Goal: Task Accomplishment & Management: Manage account settings

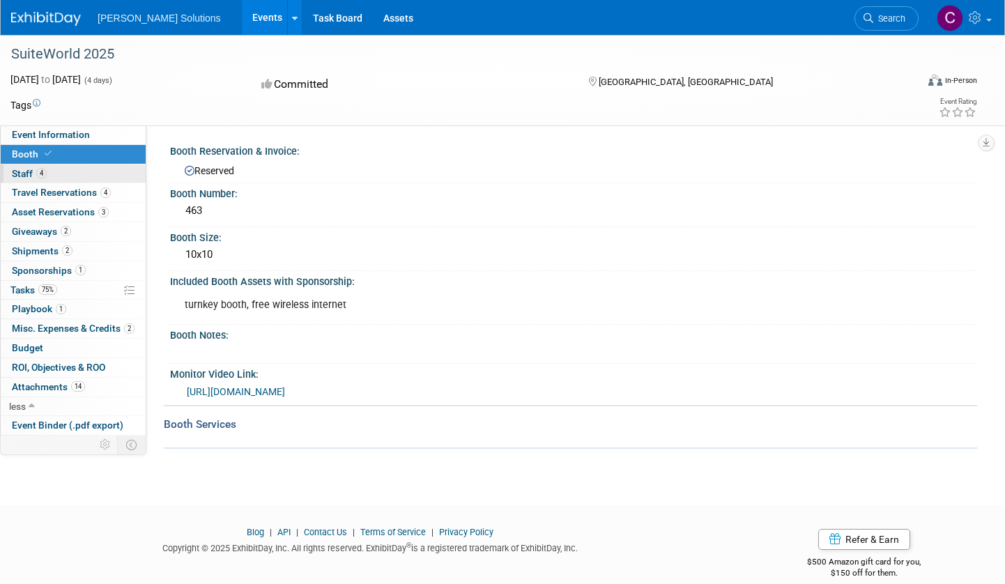
click at [72, 169] on link "4 Staff 4" at bounding box center [73, 173] width 145 height 19
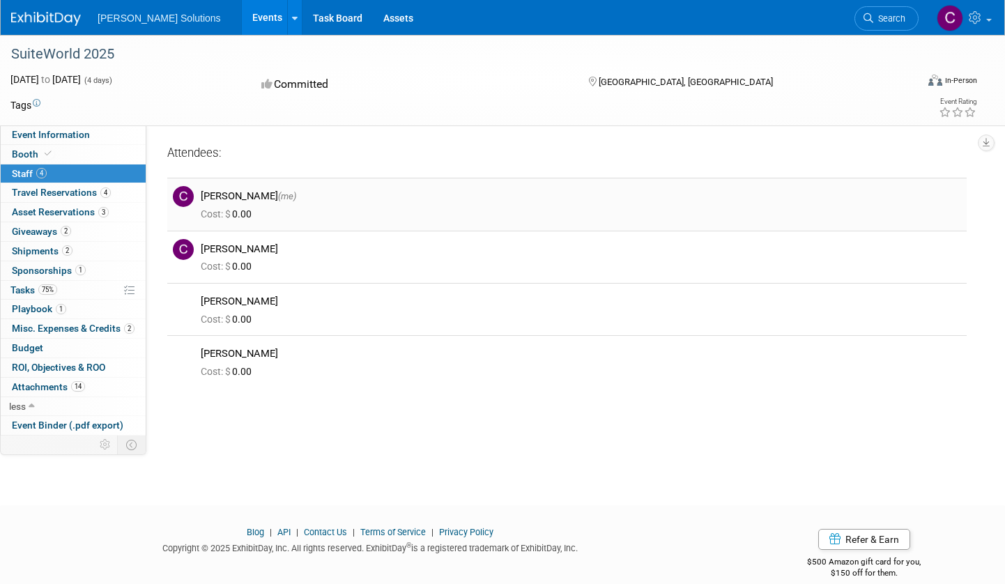
click at [219, 196] on div "[PERSON_NAME] (me)" at bounding box center [581, 195] width 760 height 13
click at [42, 193] on span "Travel Reservations 4" at bounding box center [61, 192] width 99 height 11
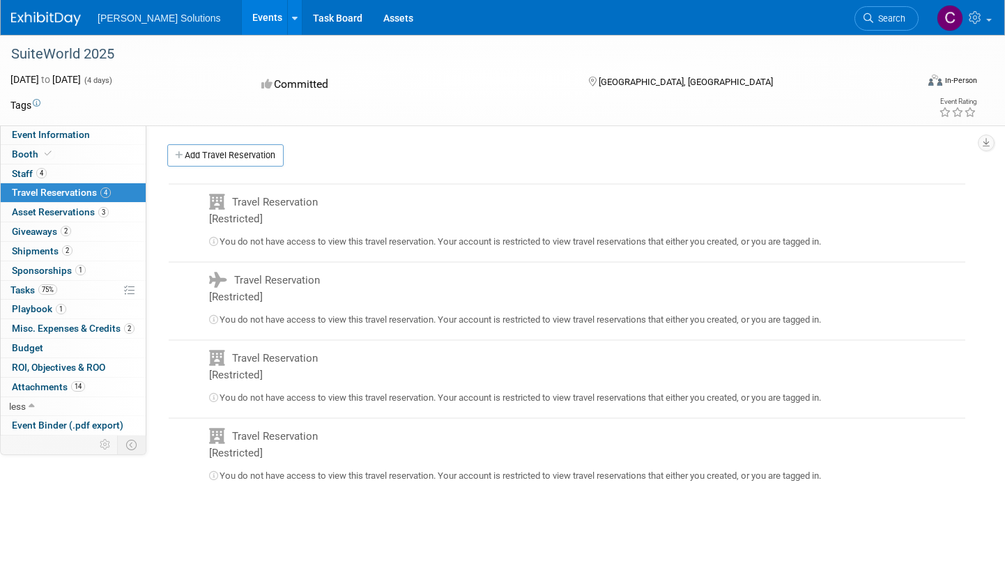
click at [254, 192] on td "Travel Reservation [Restricted]" at bounding box center [556, 218] width 775 height 68
click at [241, 216] on span "Travel Reservation [Restricted]" at bounding box center [263, 210] width 109 height 29
click at [238, 239] on span "You do not have access to view this travel reservation. Your account is restric…" at bounding box center [515, 241] width 612 height 10
click at [247, 158] on link "Add Travel Reservation" at bounding box center [225, 155] width 116 height 22
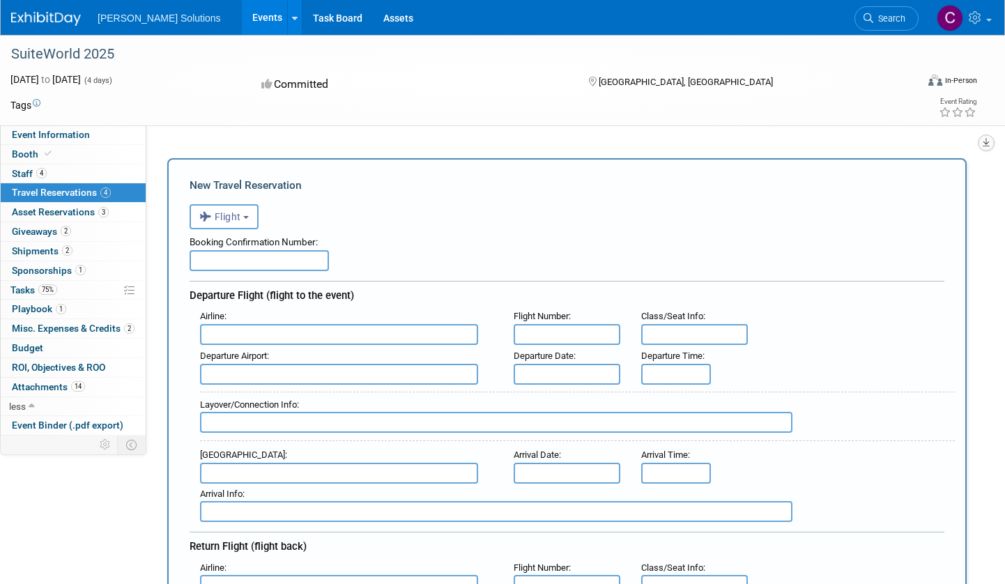
click at [984, 144] on icon "button" at bounding box center [985, 142] width 7 height 9
click at [229, 219] on span "Flight" at bounding box center [220, 216] width 42 height 11
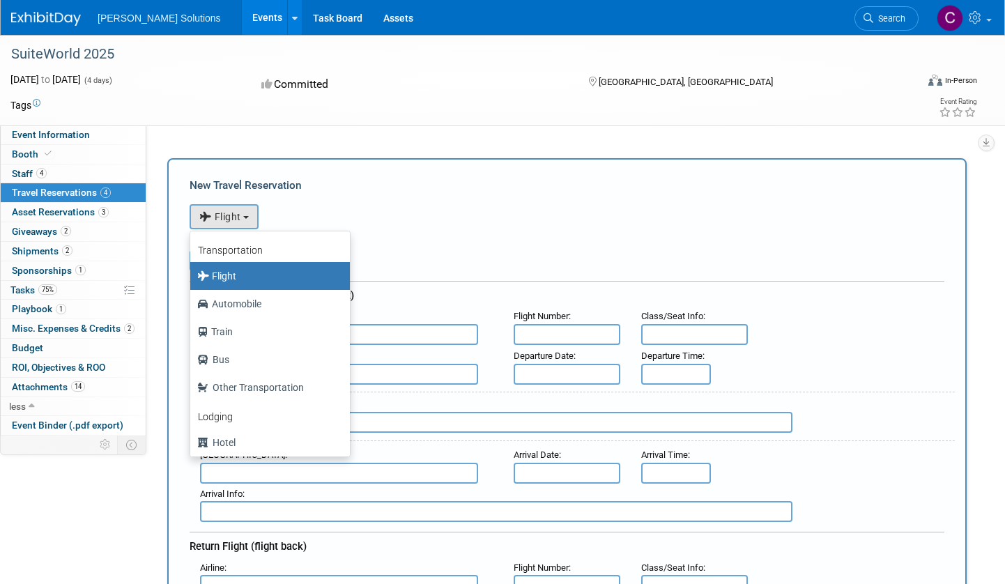
click at [233, 279] on label "Flight" at bounding box center [266, 276] width 139 height 22
click at [192, 279] on input "Flight" at bounding box center [187, 274] width 9 height 9
click at [388, 235] on div "Booking Confirmation Number:" at bounding box center [566, 239] width 754 height 21
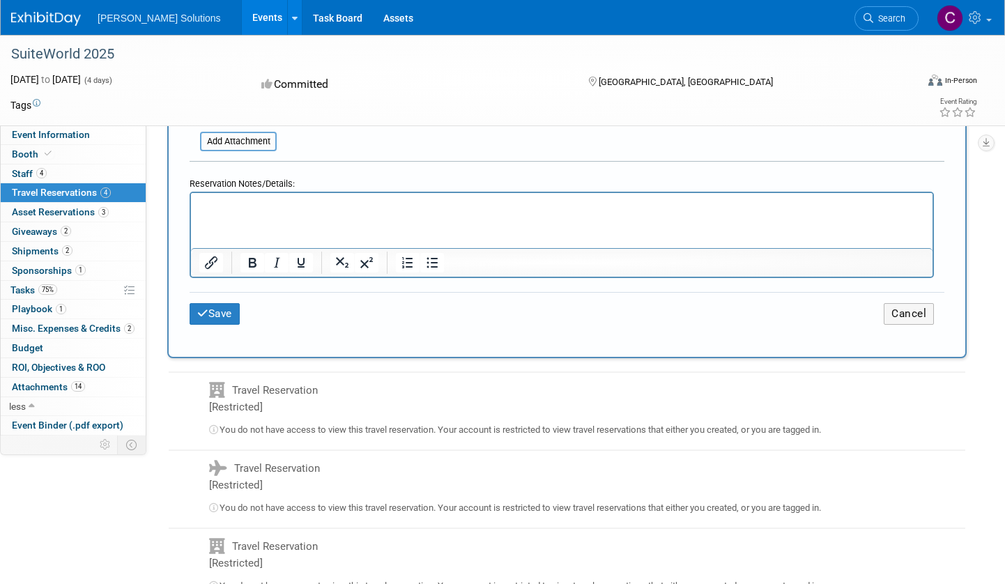
scroll to position [667, 0]
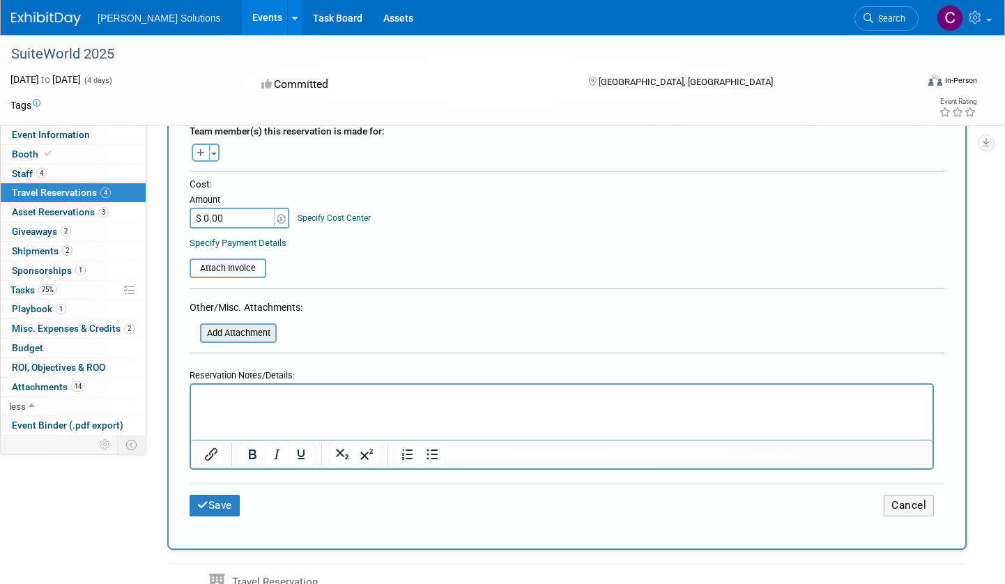
click at [237, 339] on input "file" at bounding box center [192, 333] width 166 height 17
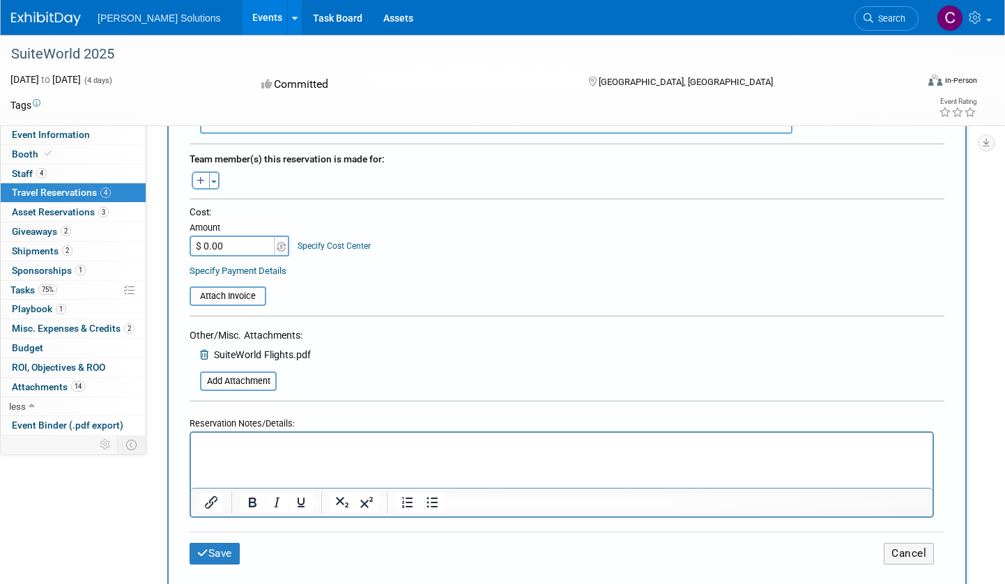
scroll to position [635, 0]
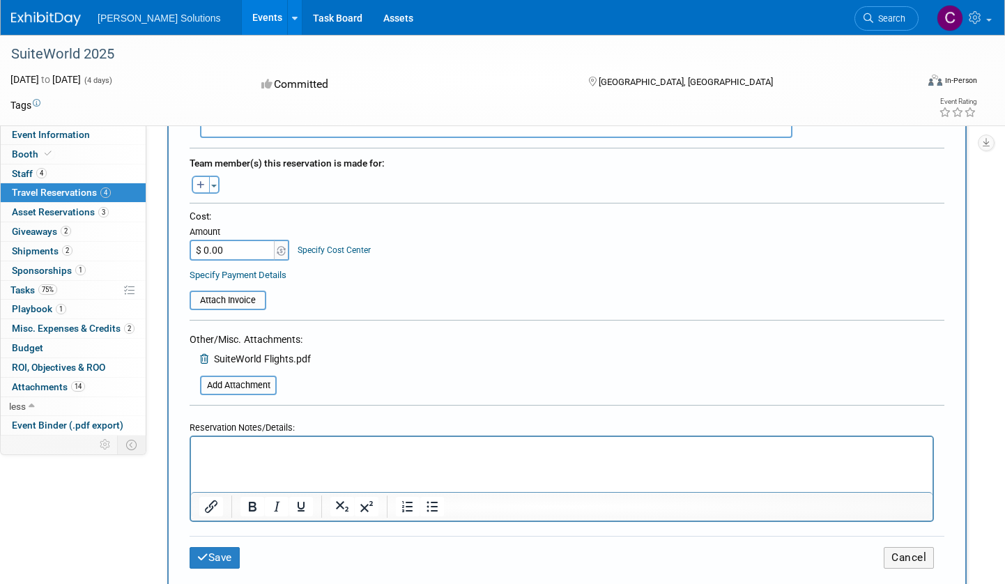
click at [215, 249] on input "$ 0.00" at bounding box center [232, 250] width 87 height 21
type input "$ 216.61"
click at [233, 295] on input "file" at bounding box center [182, 300] width 166 height 17
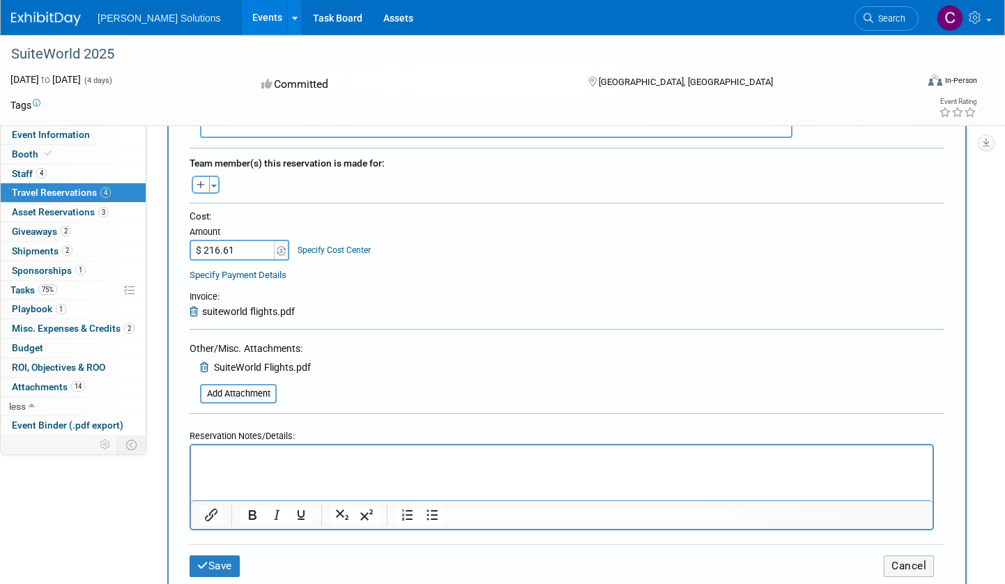
click at [276, 366] on span "SuiteWorld Flights.pdf" at bounding box center [262, 367] width 97 height 11
click at [204, 366] on icon at bounding box center [205, 367] width 11 height 10
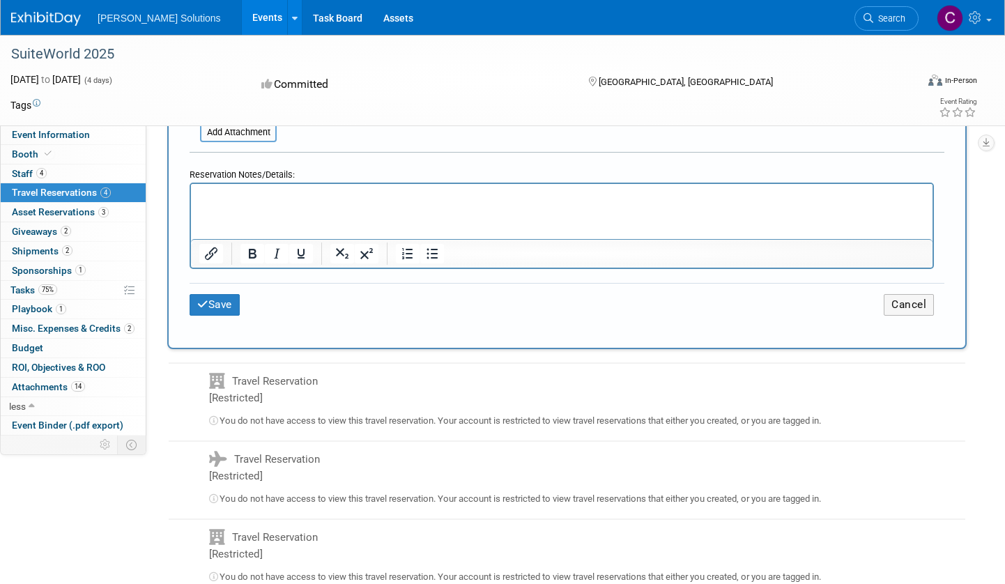
scroll to position [904, 0]
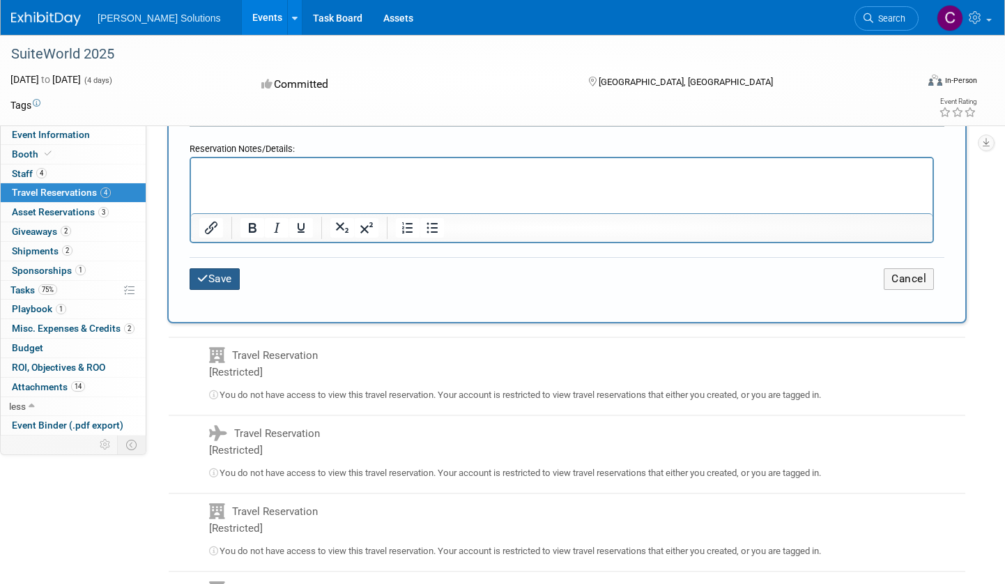
click at [217, 281] on button "Save" at bounding box center [214, 279] width 50 height 22
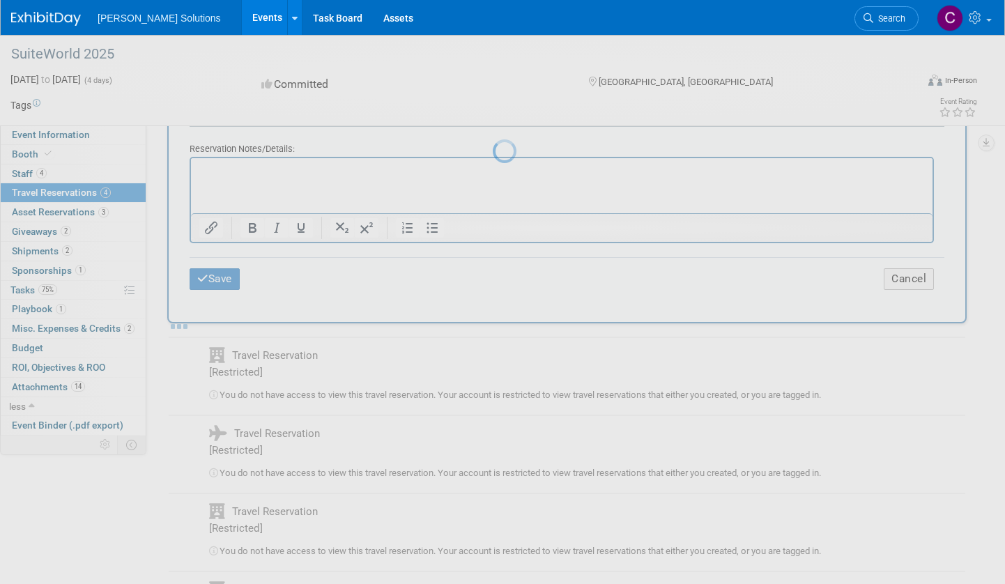
scroll to position [0, 0]
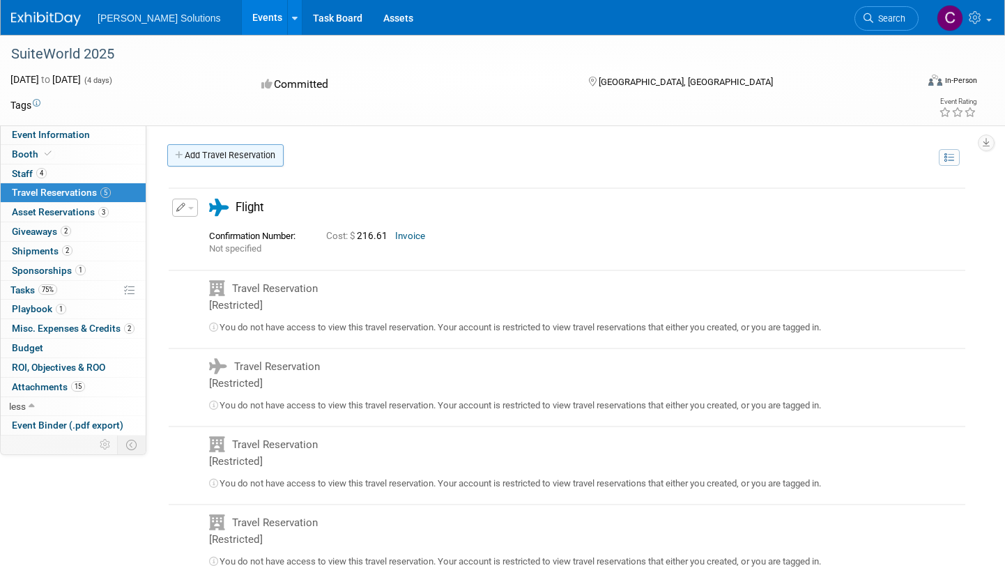
click at [228, 152] on link "Add Travel Reservation" at bounding box center [225, 155] width 116 height 22
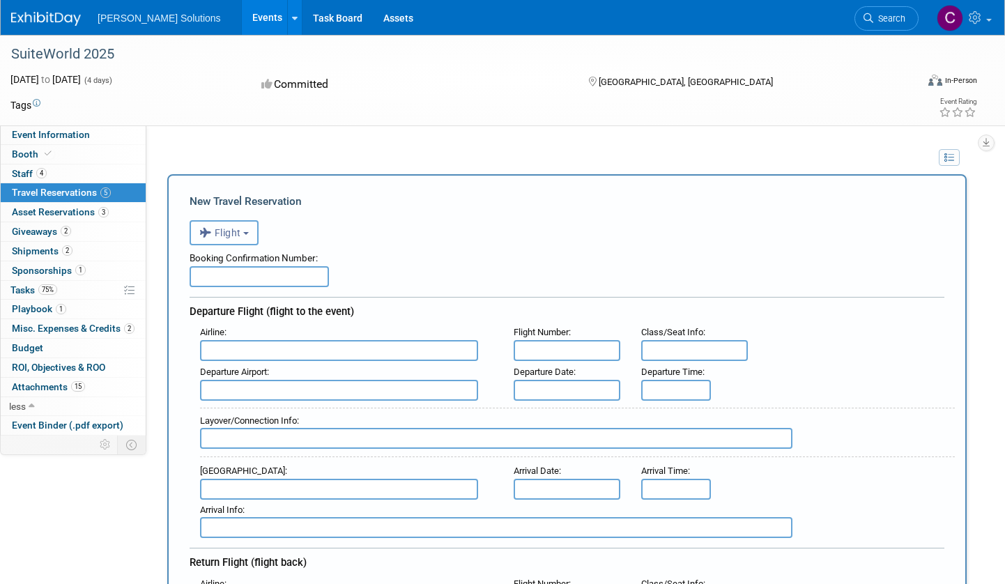
click at [243, 230] on button "Flight" at bounding box center [223, 232] width 69 height 25
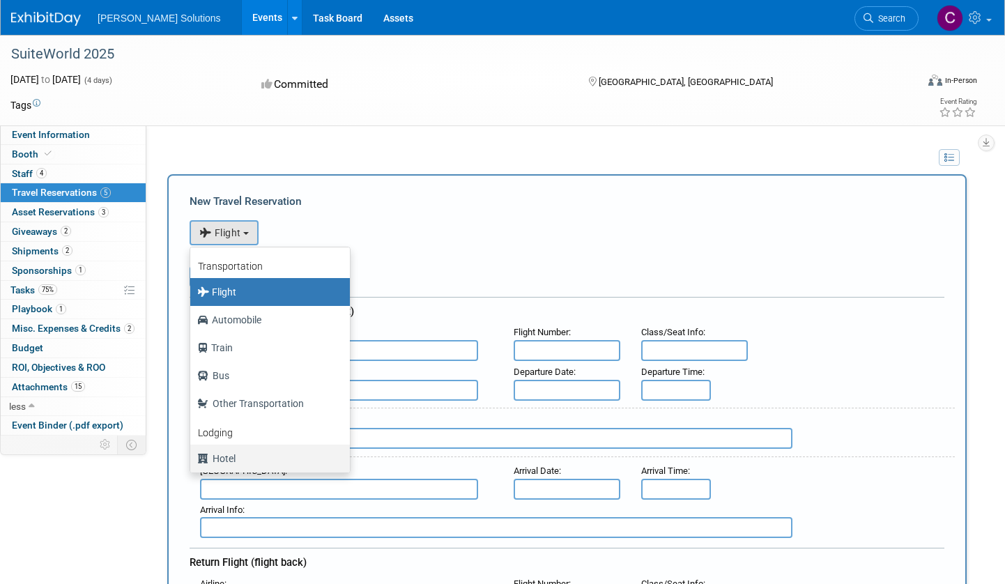
click at [258, 459] on label "Hotel" at bounding box center [266, 458] width 139 height 22
click at [192, 459] on input "Hotel" at bounding box center [187, 456] width 9 height 9
select select "6"
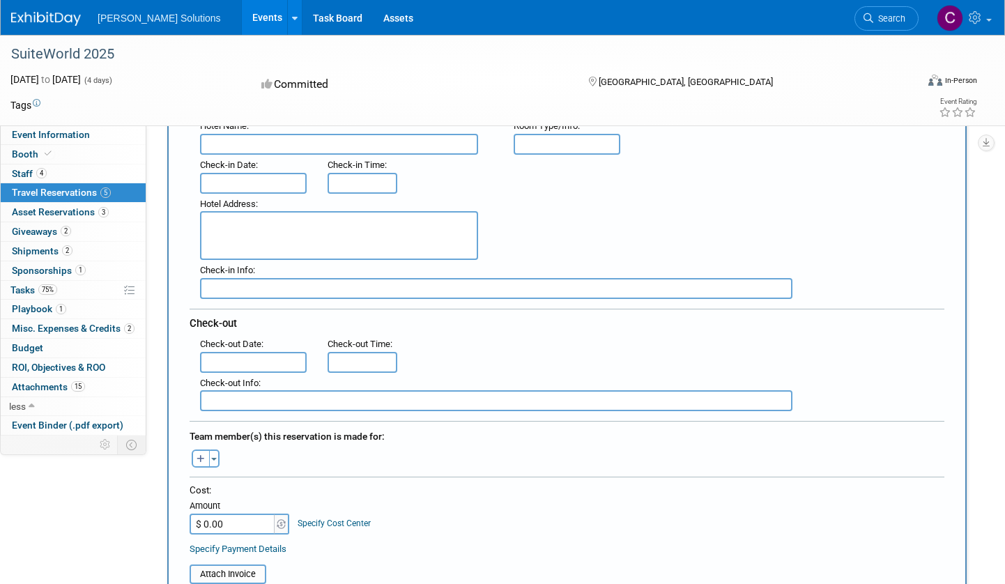
scroll to position [289, 0]
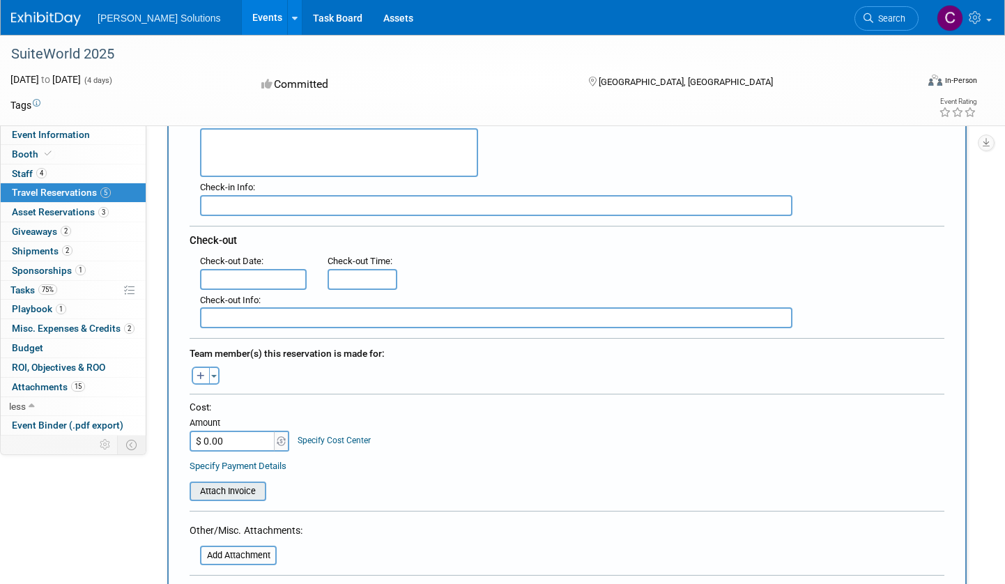
click at [245, 495] on input "file" at bounding box center [182, 491] width 166 height 17
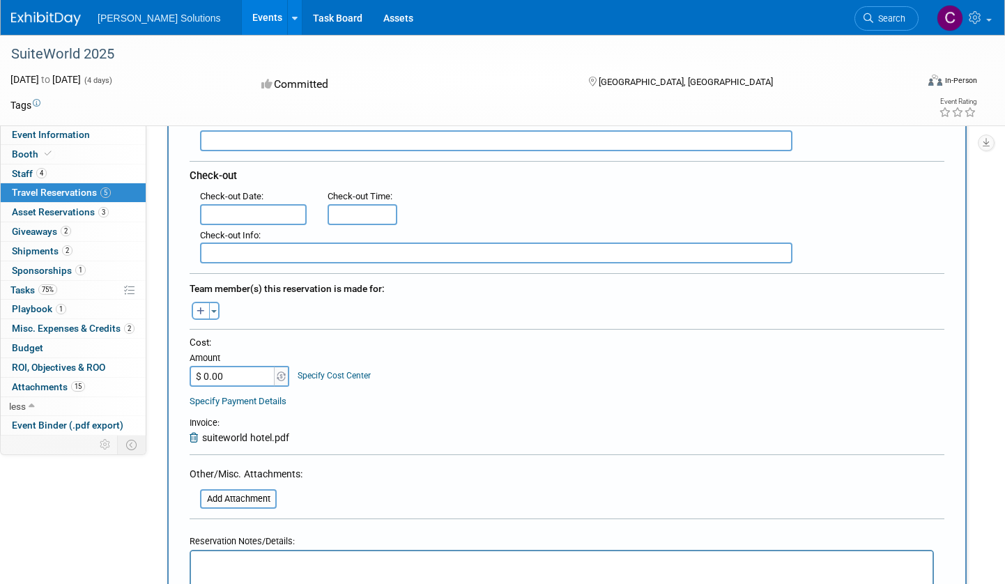
scroll to position [369, 0]
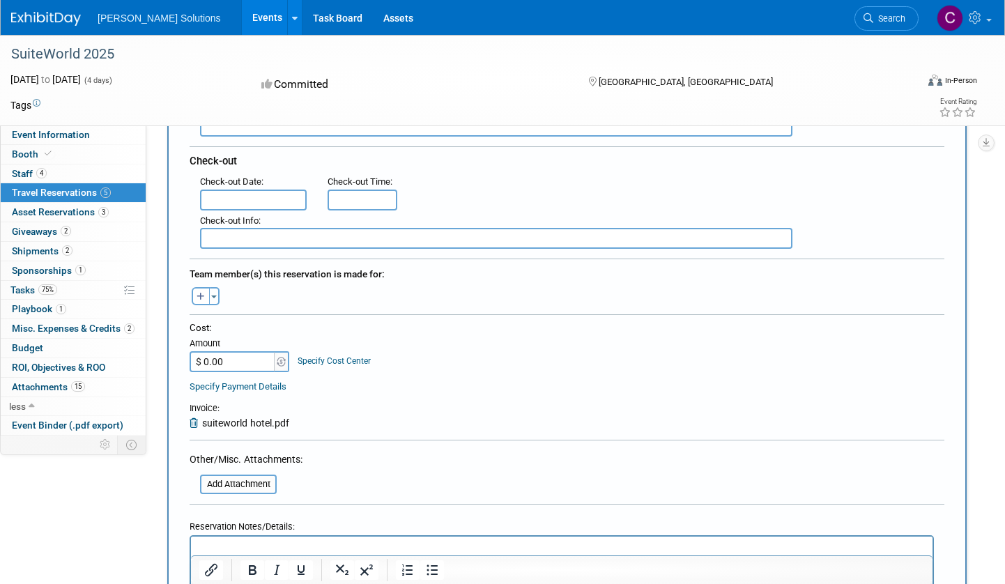
click at [199, 363] on input "$ 0.00" at bounding box center [232, 361] width 87 height 21
type input "$ 914.79"
click at [425, 359] on div "Cost: Amount $ 914.79 Specify Cost Center Cost Center -- Not Specified --" at bounding box center [566, 346] width 754 height 51
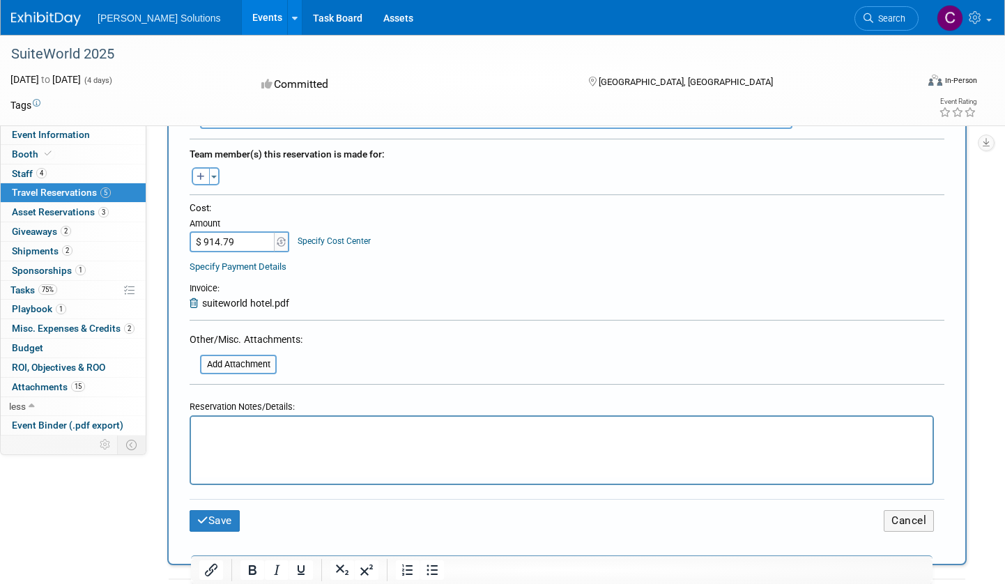
scroll to position [679, 0]
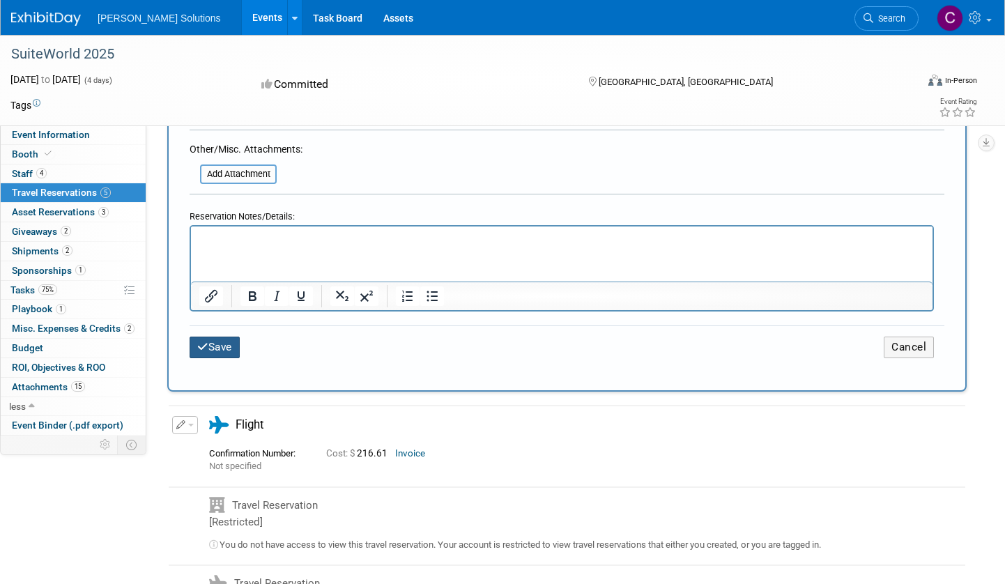
click at [210, 349] on button "Save" at bounding box center [214, 347] width 50 height 22
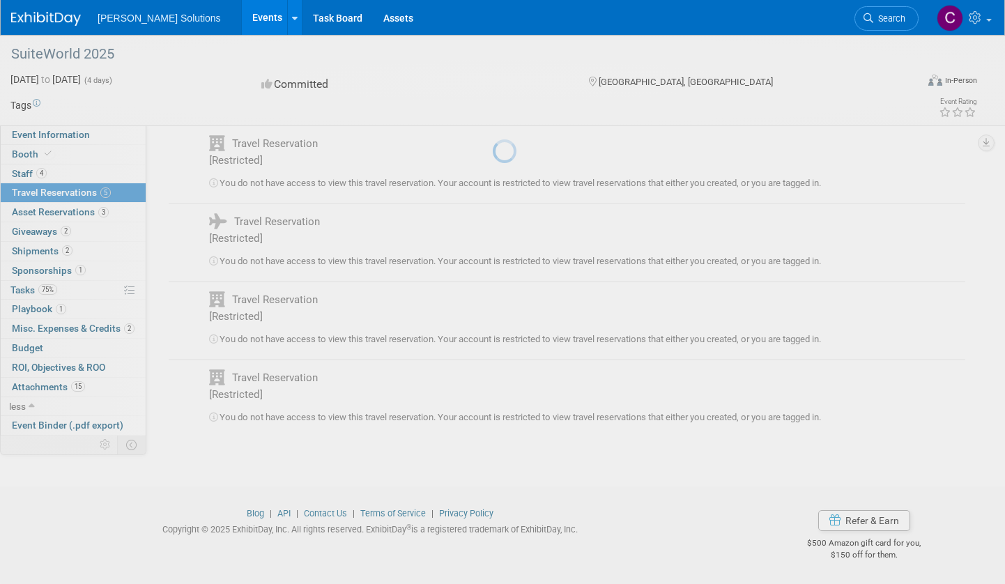
scroll to position [0, 0]
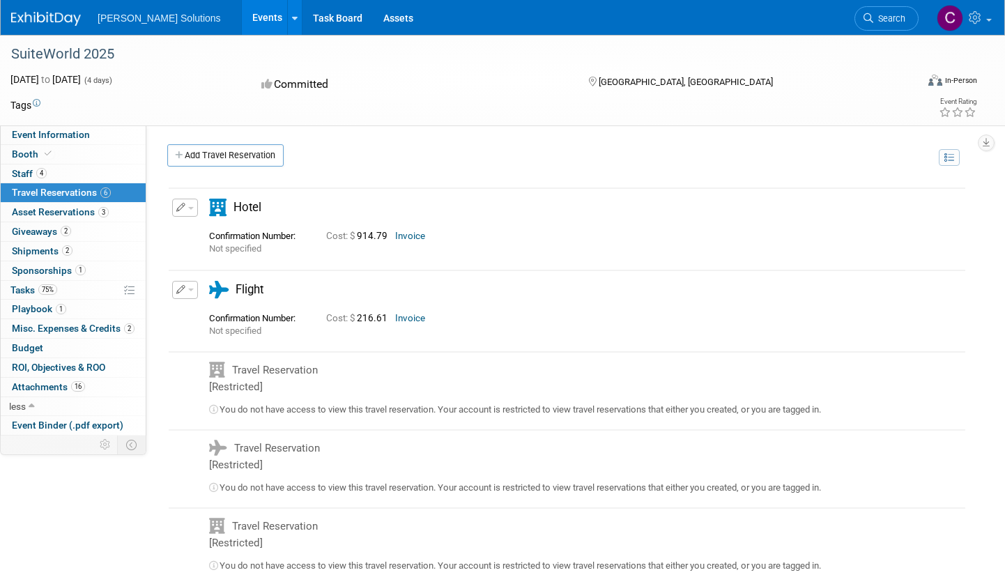
click at [516, 134] on div "General Event Website: [URL][DOMAIN_NAME] Event Venue Name: [GEOGRAPHIC_DATA] E…" at bounding box center [561, 280] width 830 height 310
click at [504, 162] on div "Add Travel Reservation" at bounding box center [551, 157] width 774 height 26
